Goal: Use online tool/utility

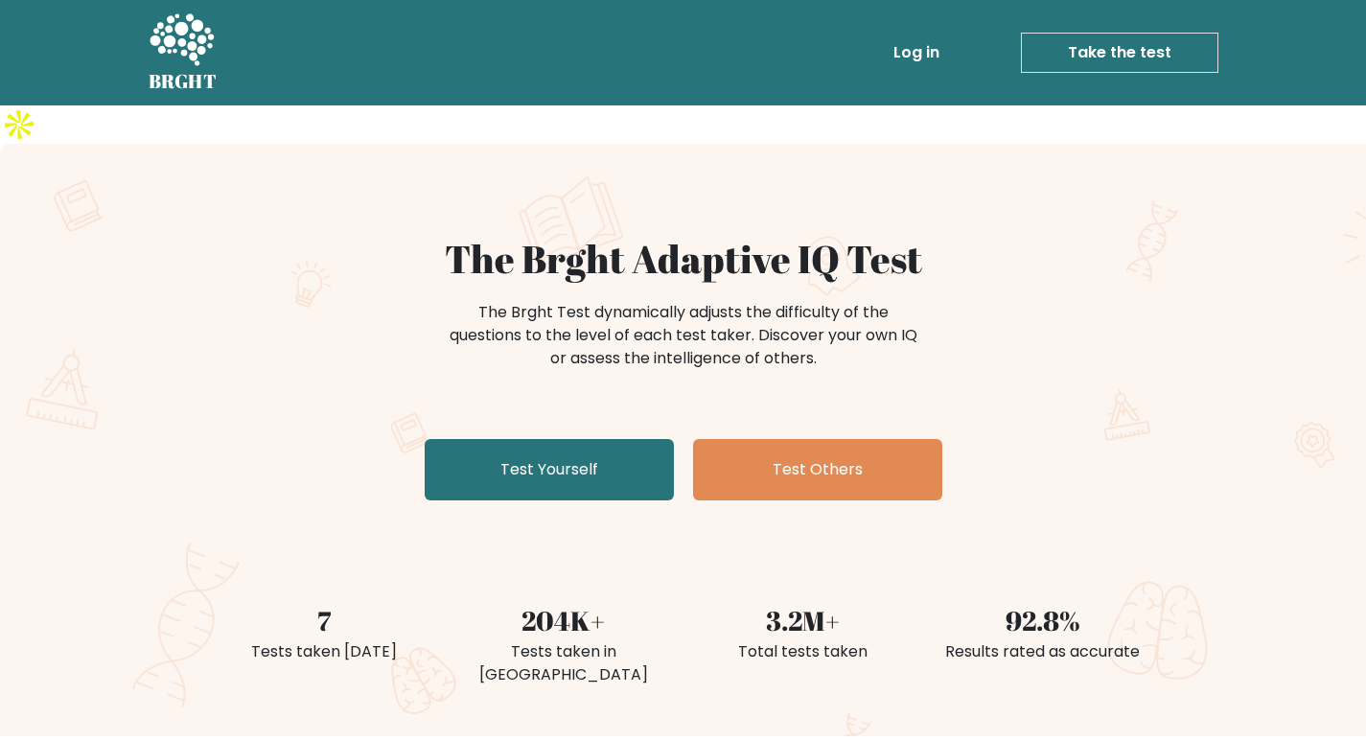
click at [1068, 55] on link "Take the test" at bounding box center [1119, 53] width 197 height 40
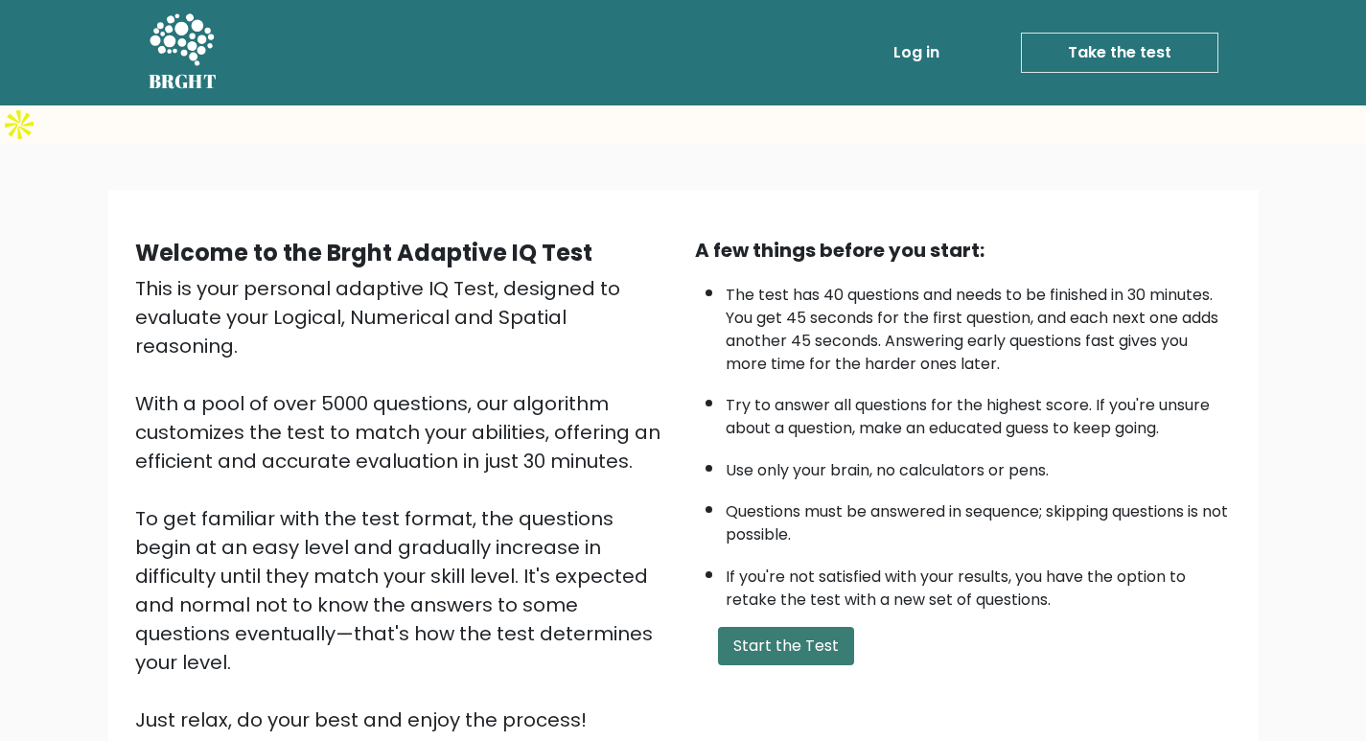
click at [752, 627] on button "Start the Test" at bounding box center [786, 646] width 136 height 38
